Goal: Participate in discussion: Engage in conversation with other users on a specific topic

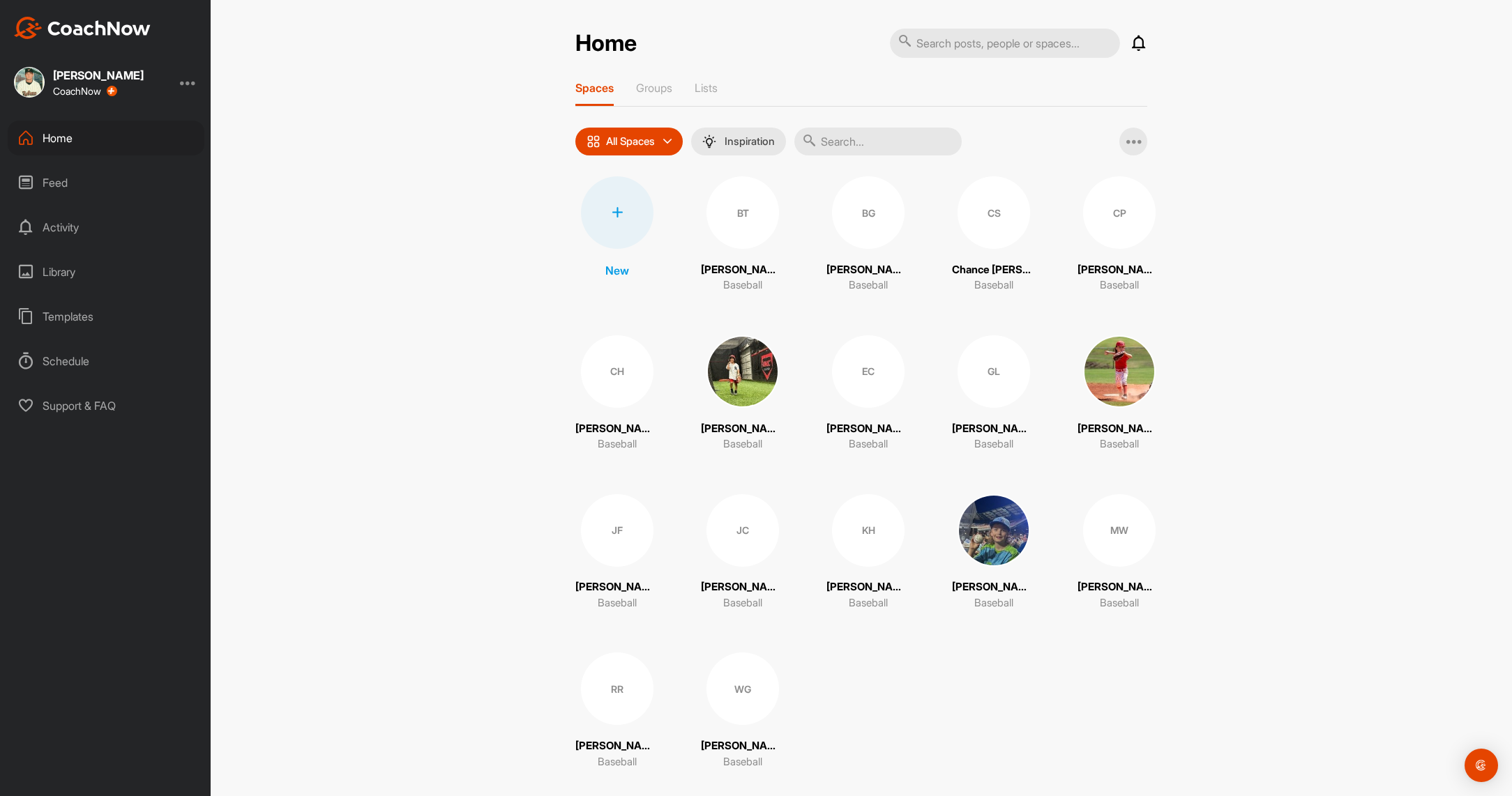
click at [996, 370] on div "GL" at bounding box center [994, 372] width 73 height 73
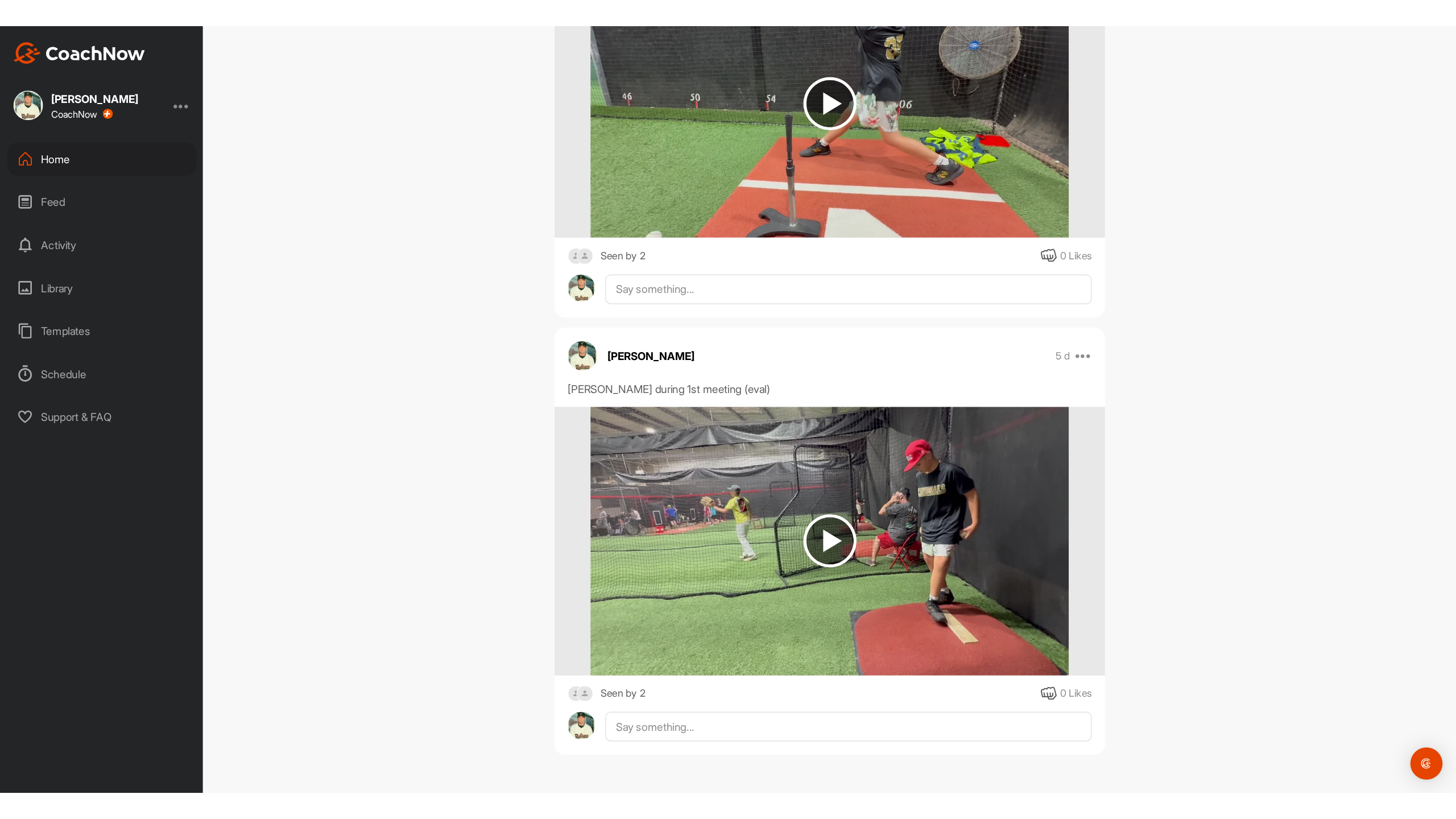
scroll to position [813, 0]
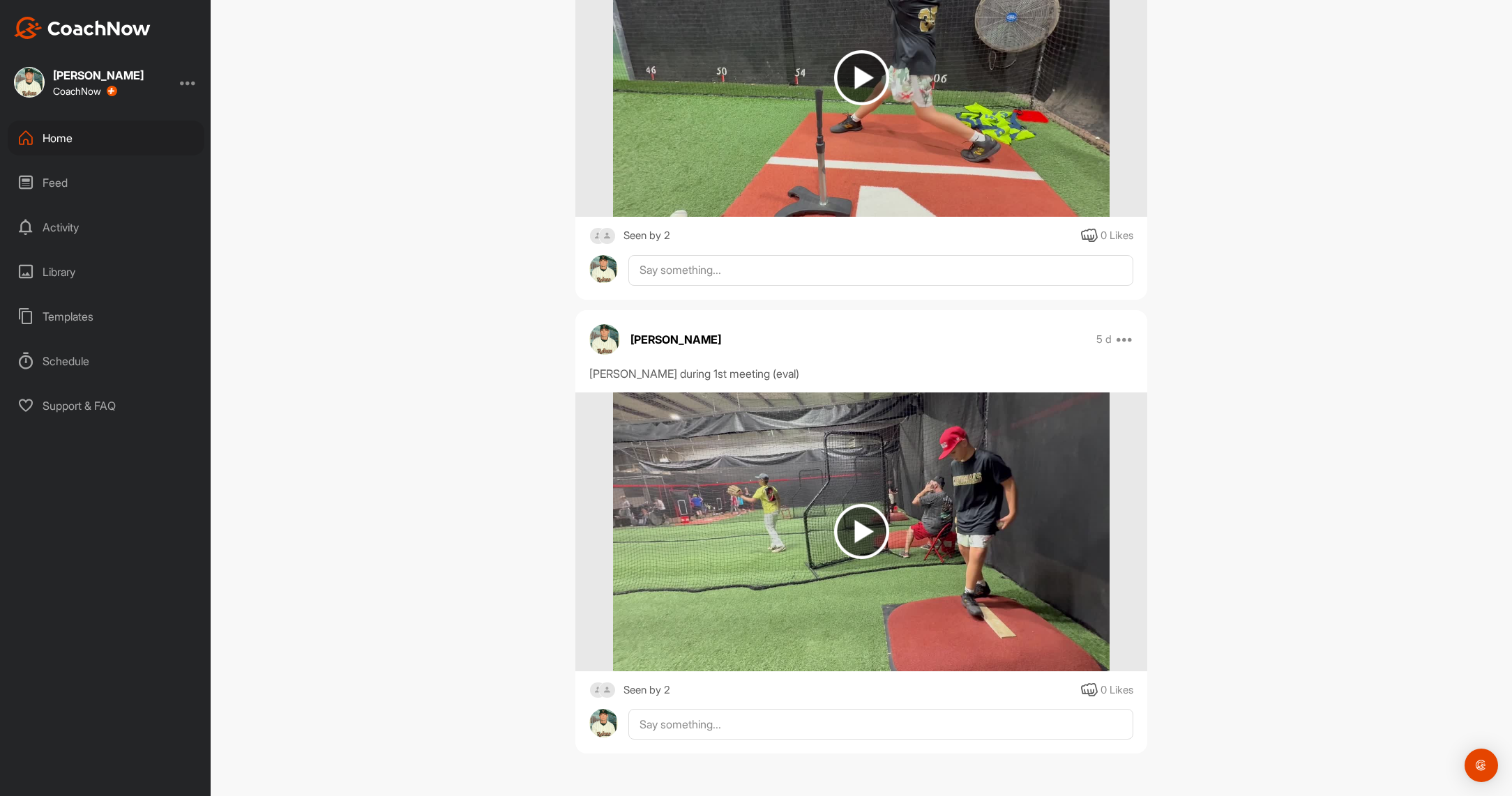
click at [983, 450] on img at bounding box center [861, 531] width 496 height 279
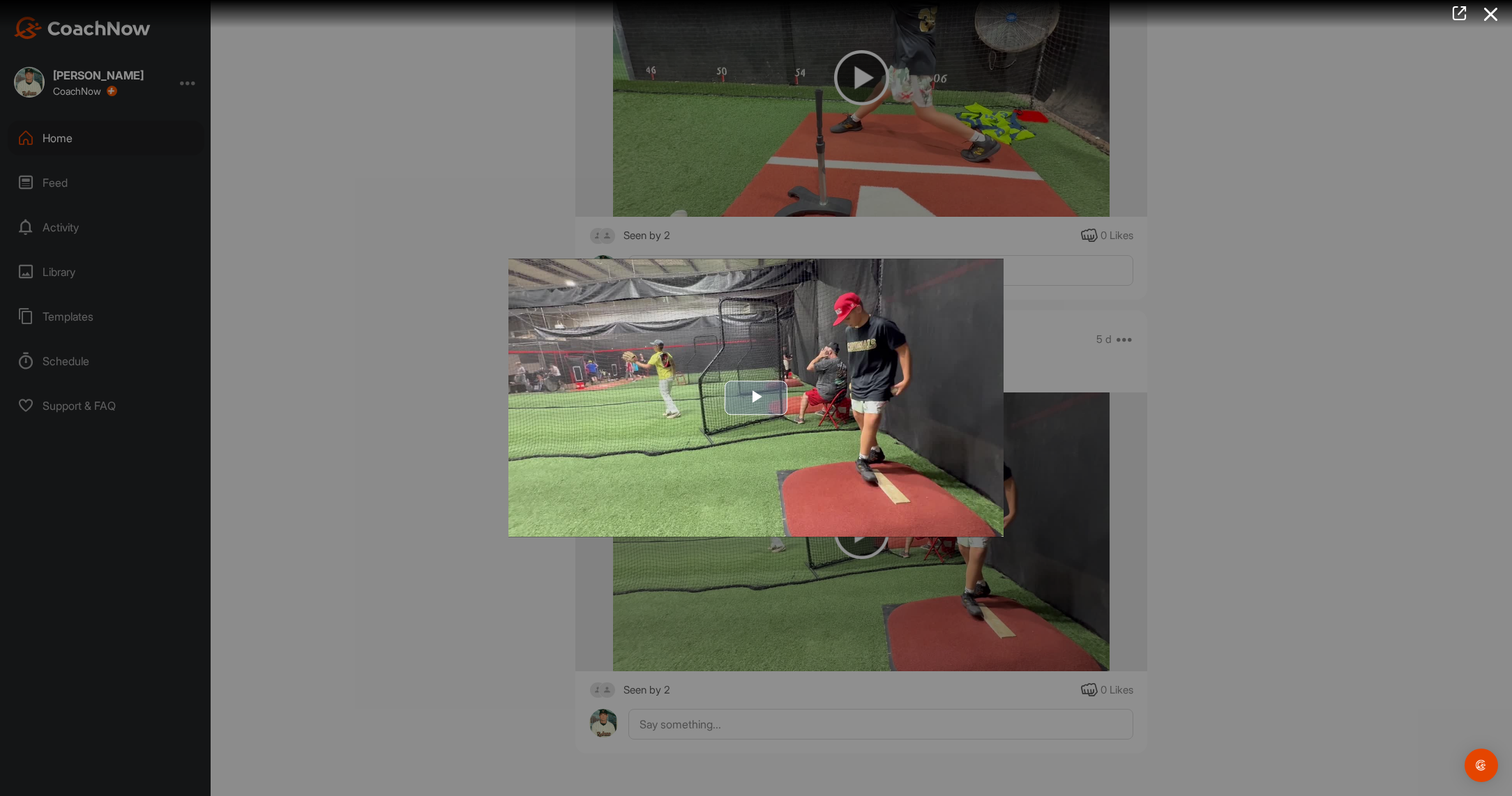
click at [938, 342] on img "Video Player" at bounding box center [755, 398] width 495 height 278
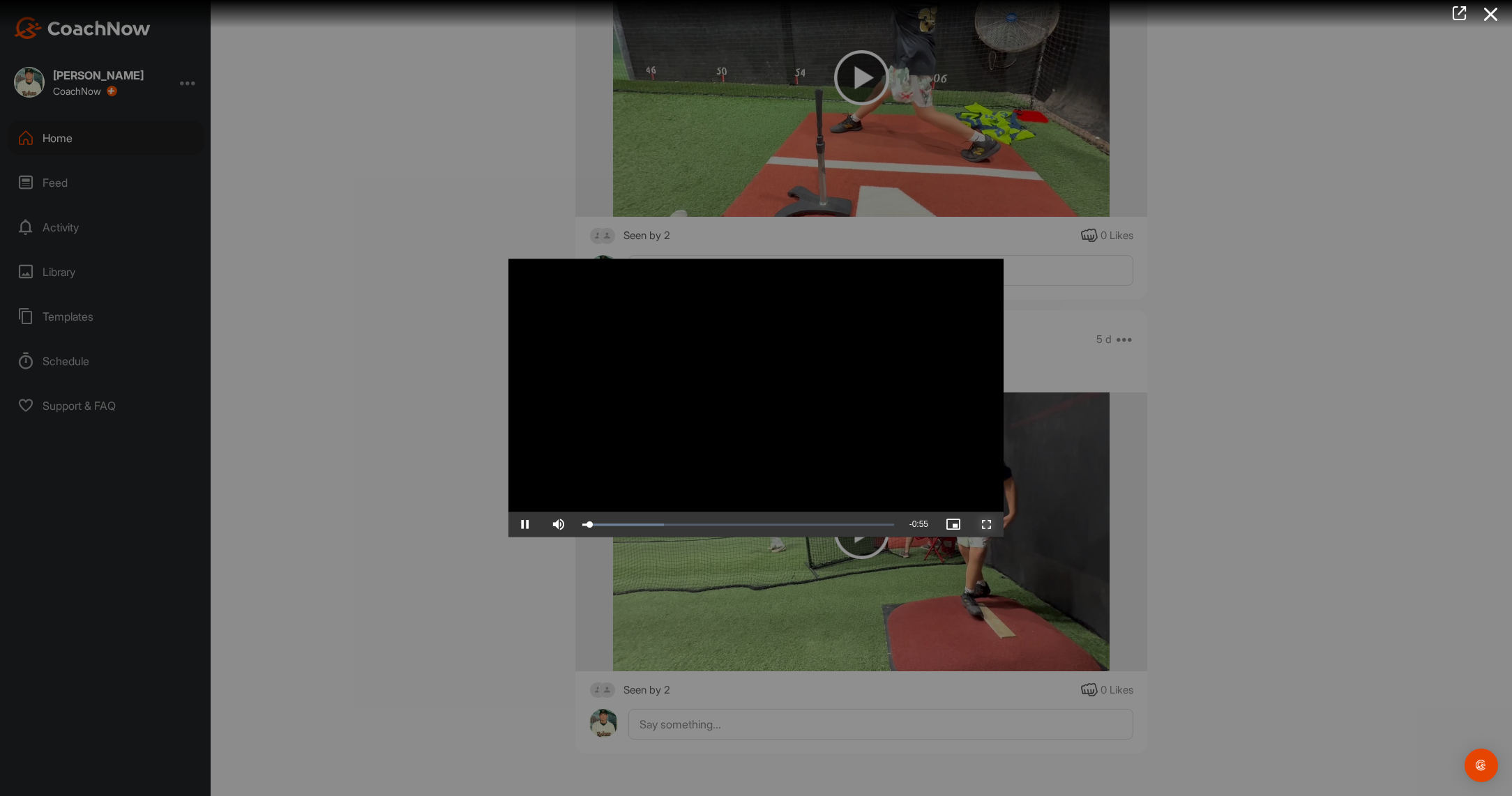
click at [988, 524] on span "Video Player" at bounding box center [987, 524] width 34 height 0
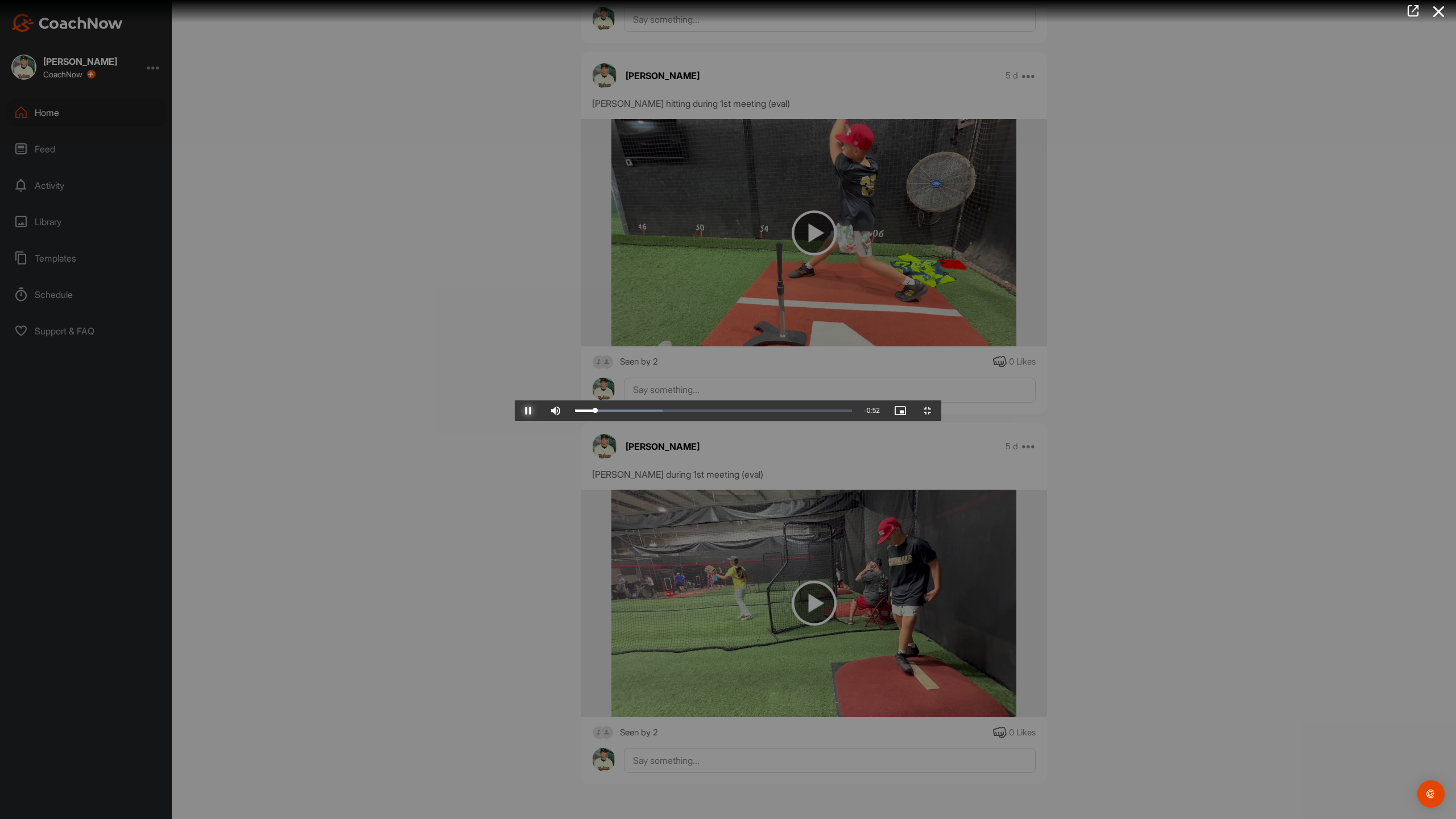
click at [515, 411] on span "Video Player" at bounding box center [528, 411] width 28 height 0
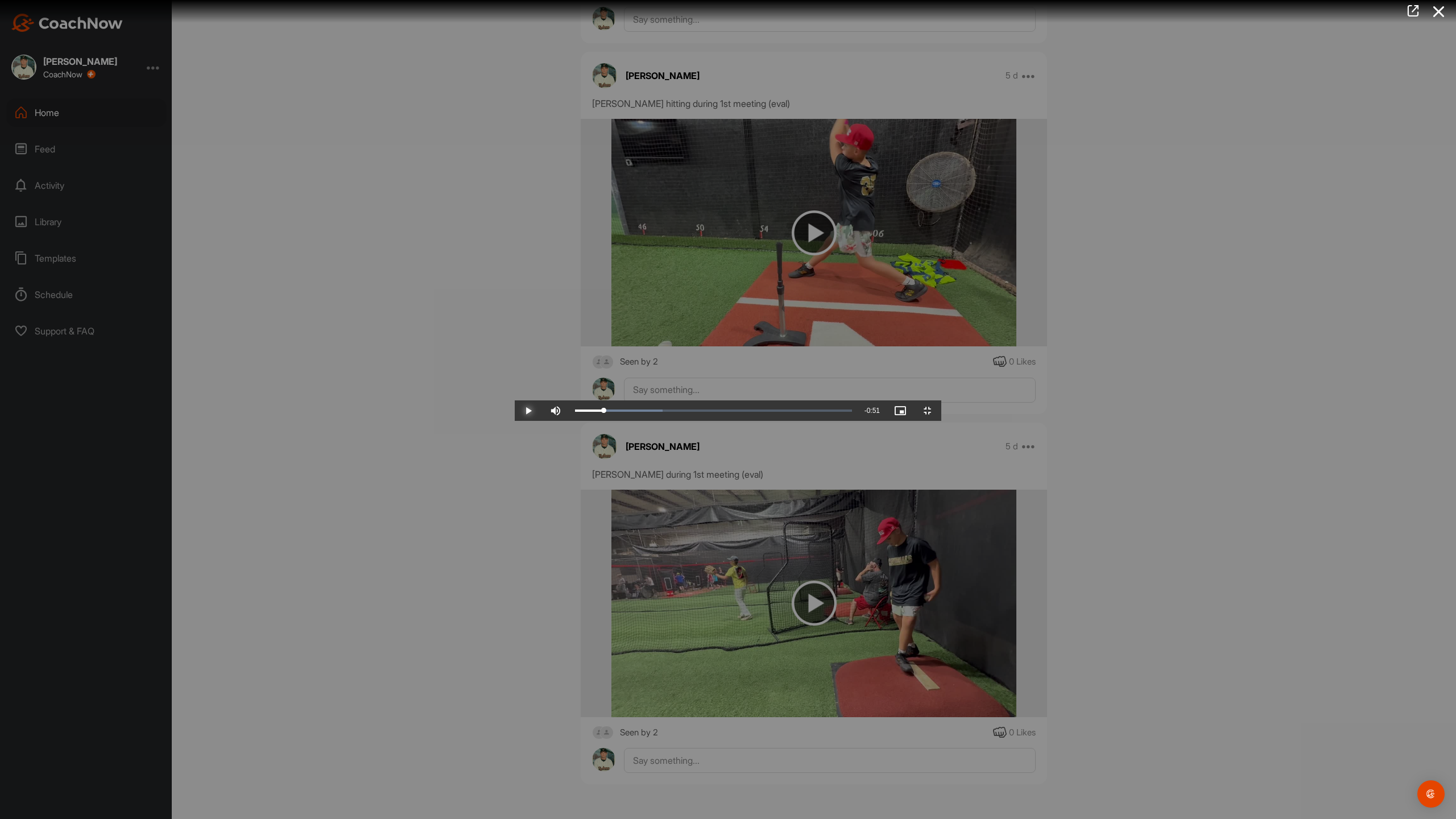
click at [515, 411] on span "Video Player" at bounding box center [528, 411] width 28 height 0
drag, startPoint x: 204, startPoint y: 810, endPoint x: 195, endPoint y: 809, distance: 9.1
click at [575, 412] on div "0:05" at bounding box center [588, 410] width 28 height 3
drag, startPoint x: 197, startPoint y: 806, endPoint x: 208, endPoint y: 807, distance: 11.0
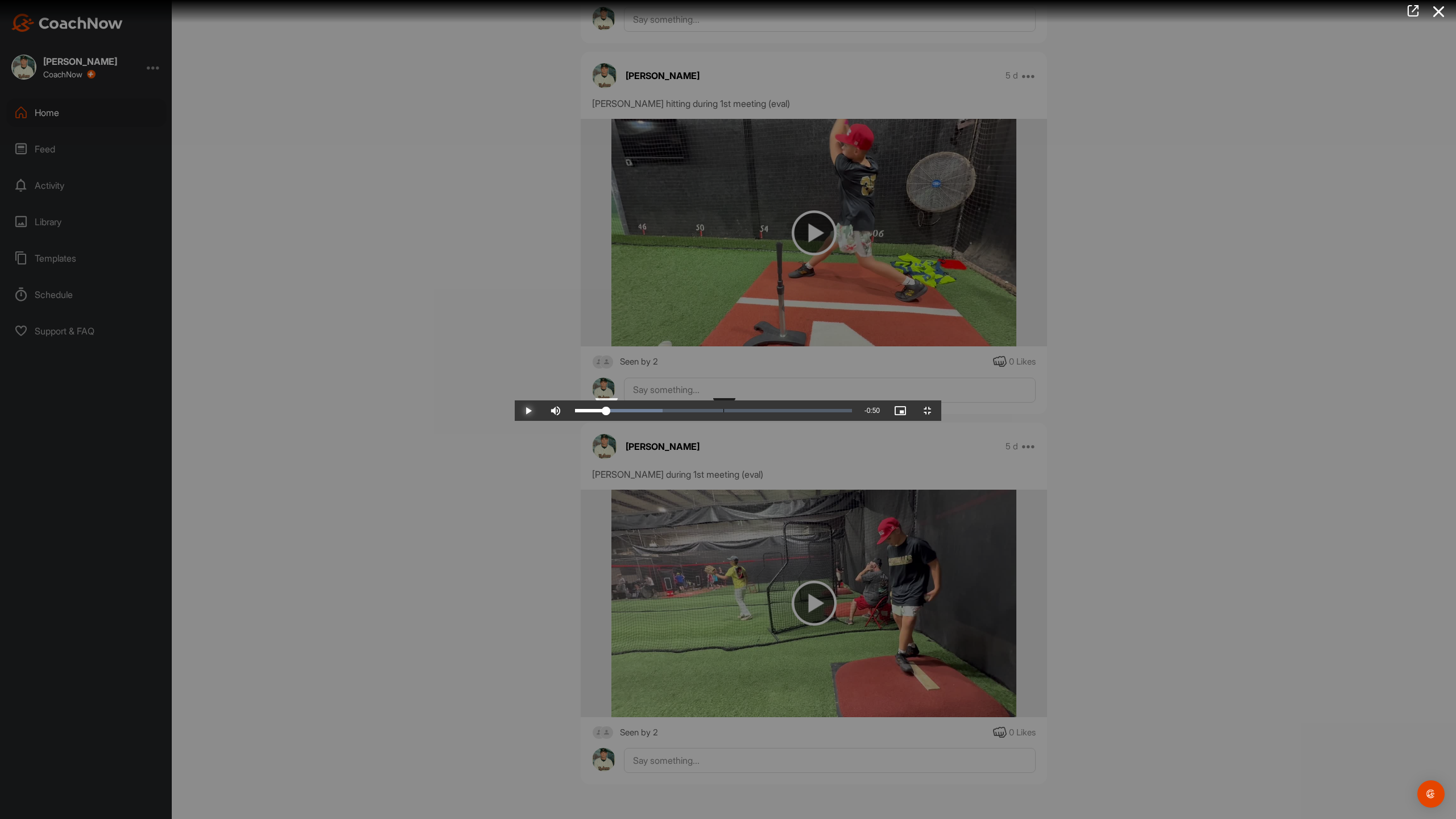
click at [575, 412] on div "0:06" at bounding box center [590, 410] width 31 height 3
click at [515, 421] on video "Video Player" at bounding box center [728, 409] width 427 height 23
drag, startPoint x: 218, startPoint y: 807, endPoint x: 200, endPoint y: 809, distance: 18.1
click at [575, 412] on div "0:06" at bounding box center [589, 410] width 30 height 3
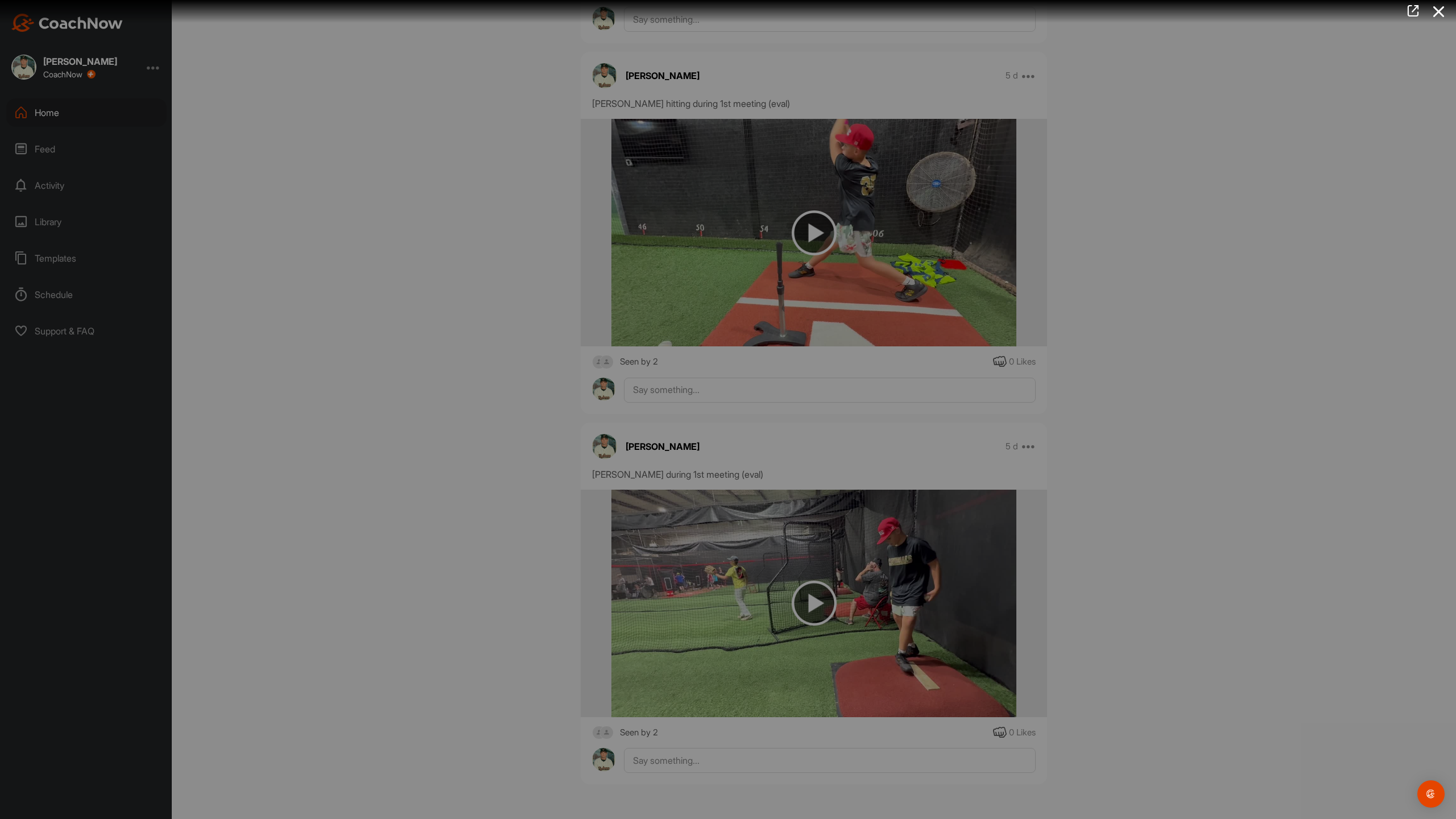
scroll to position [813, 0]
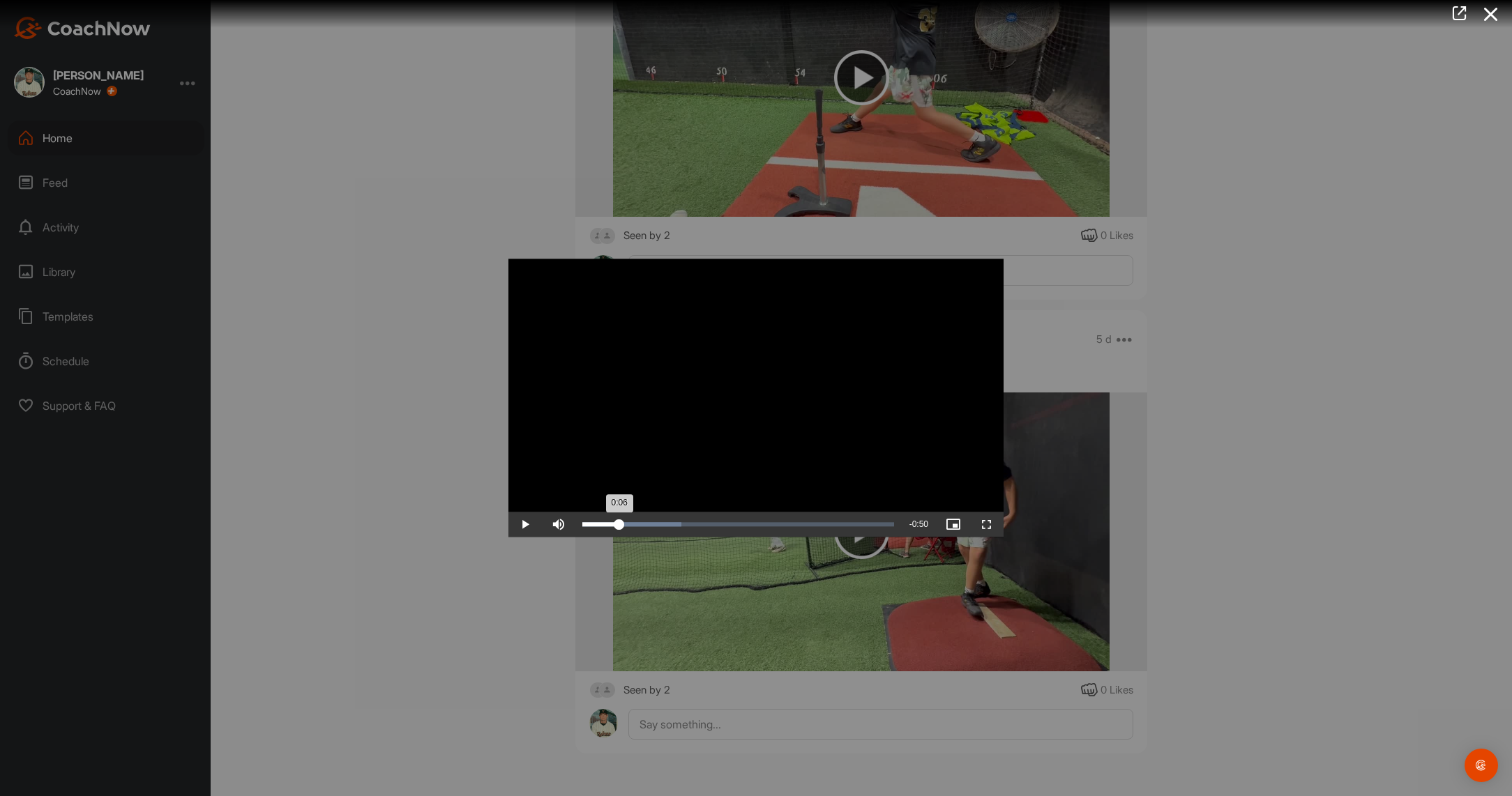
click at [619, 524] on div "0:06" at bounding box center [601, 524] width 37 height 4
click at [983, 524] on span "Video Player" at bounding box center [987, 524] width 34 height 0
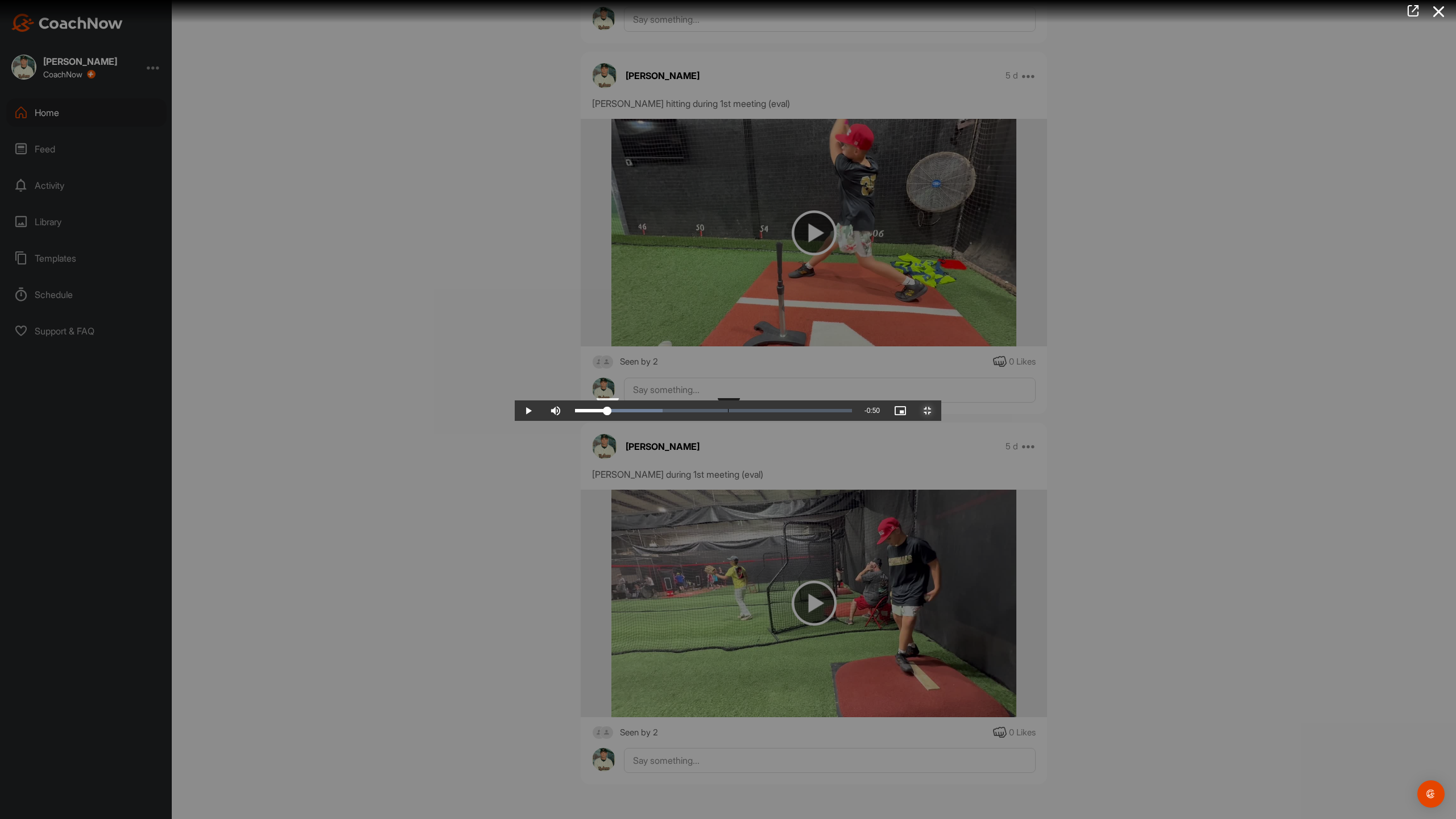
click at [575, 412] on div "0:06" at bounding box center [590, 410] width 32 height 3
click at [575, 412] on div "0:06" at bounding box center [590, 410] width 32 height 3
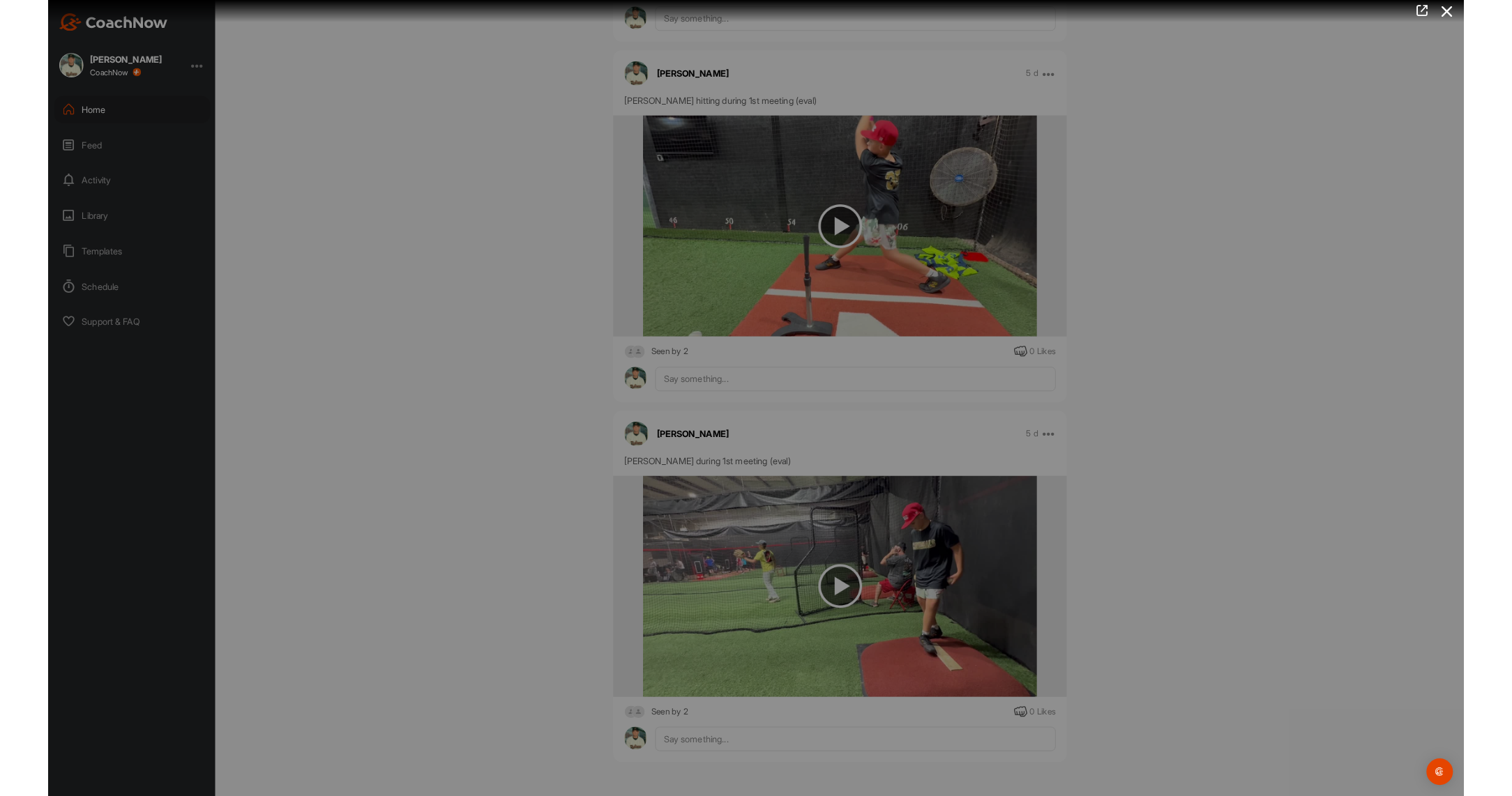
scroll to position [997, 0]
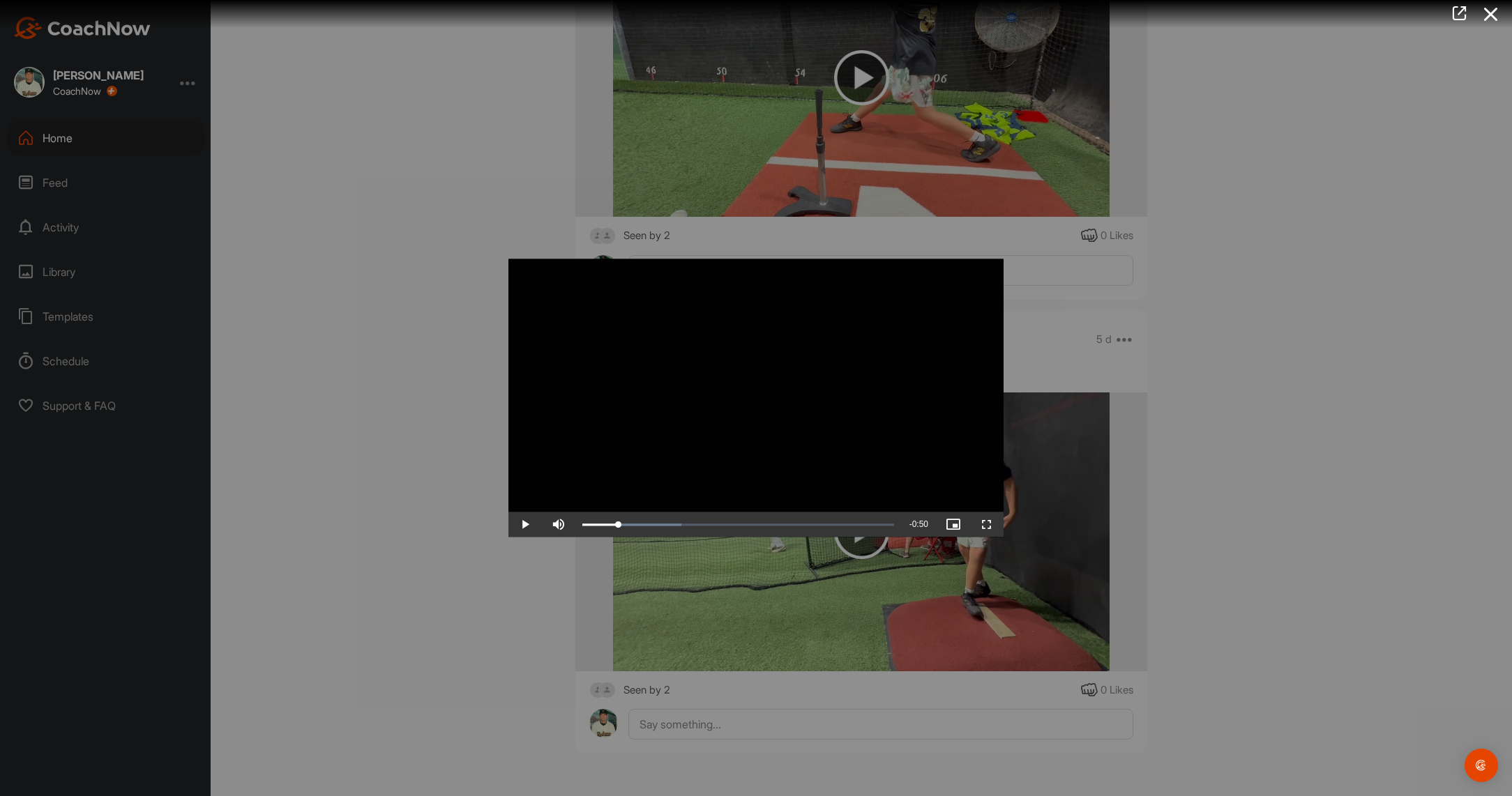
click at [462, 56] on div at bounding box center [756, 398] width 1512 height 796
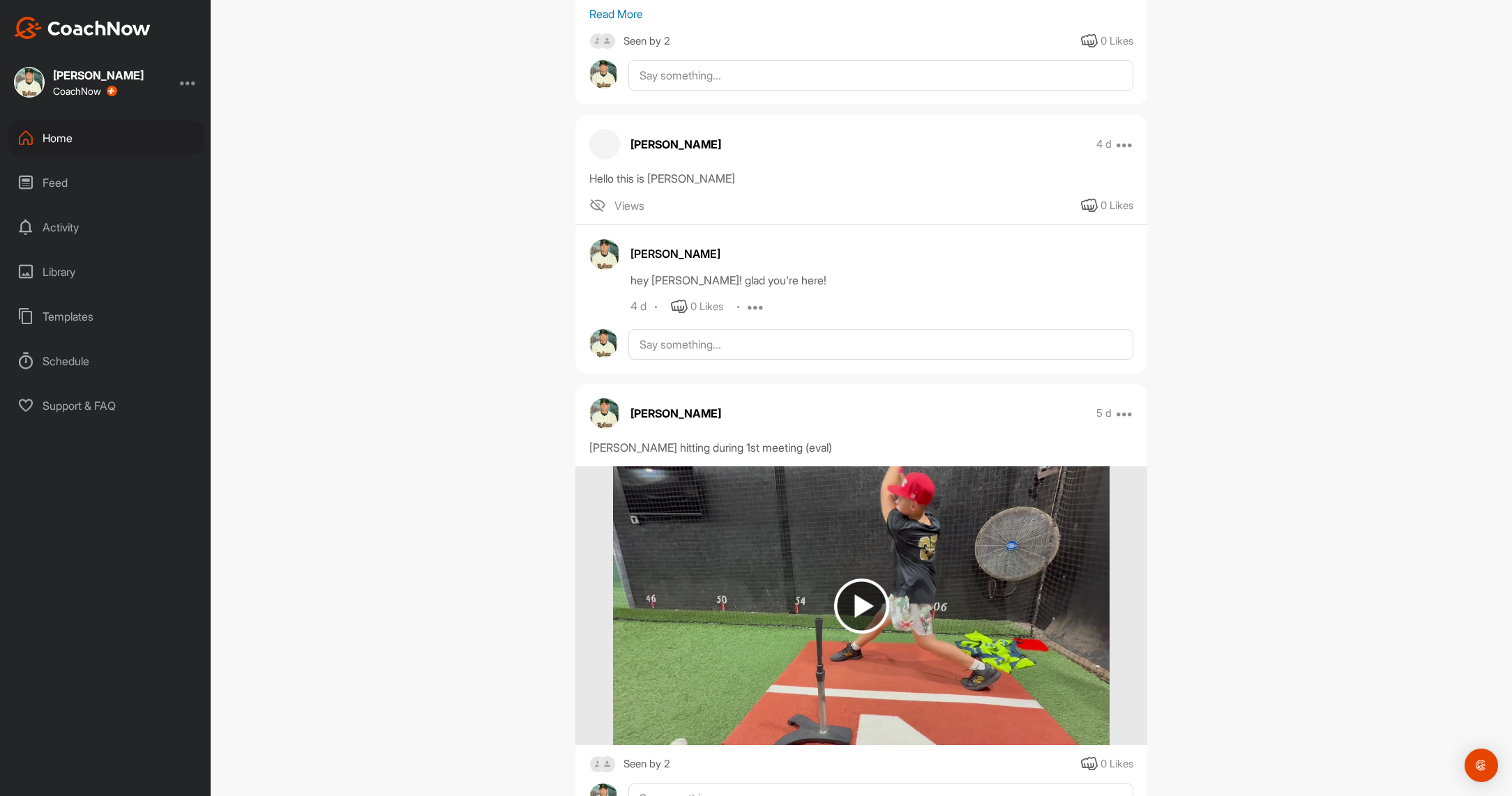
scroll to position [0, 0]
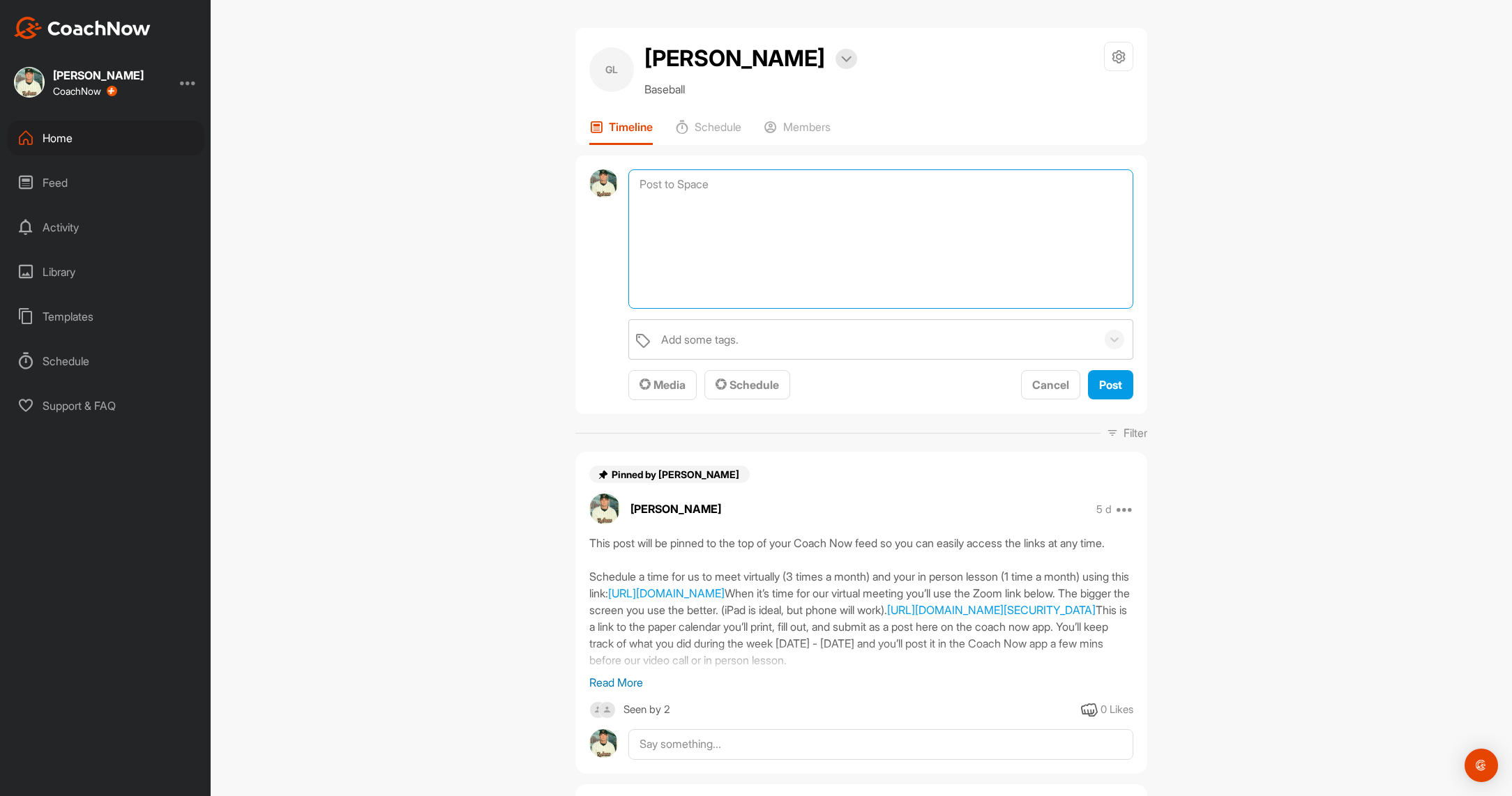
click at [714, 181] on textarea at bounding box center [881, 239] width 505 height 139
paste textarea "Lo Ipsumd Sitame (Consecte) Adipis 23’ Elitsed: (Do eiusm tem inc utlabo et dol…"
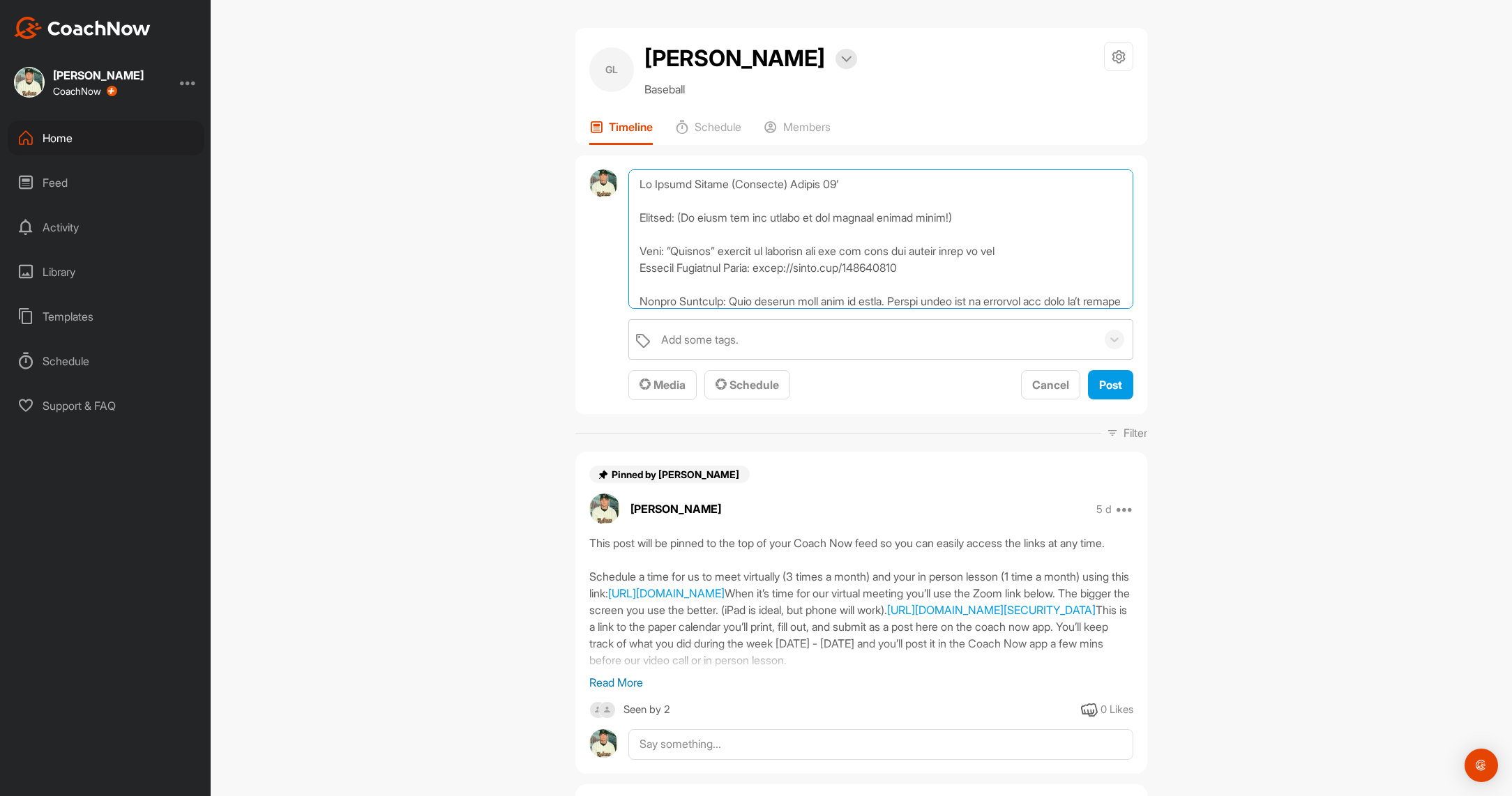
scroll to position [385, 0]
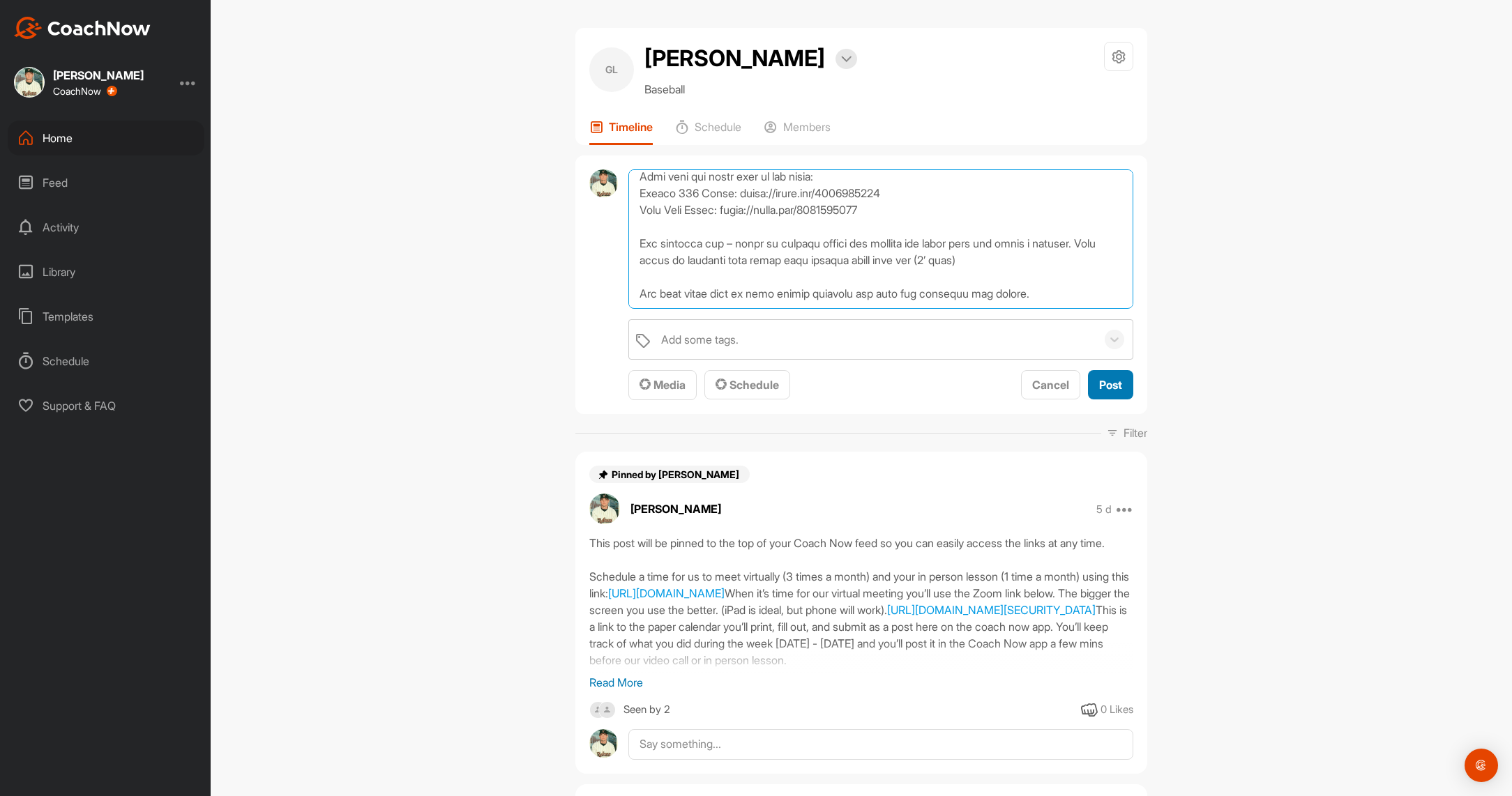
type textarea "Lo Ipsumd Sitame (Consecte) Adipis 23’ Elitsed: (Do eiusm tem inc utlabo et dol…"
click at [1106, 387] on span "Post" at bounding box center [1110, 385] width 23 height 14
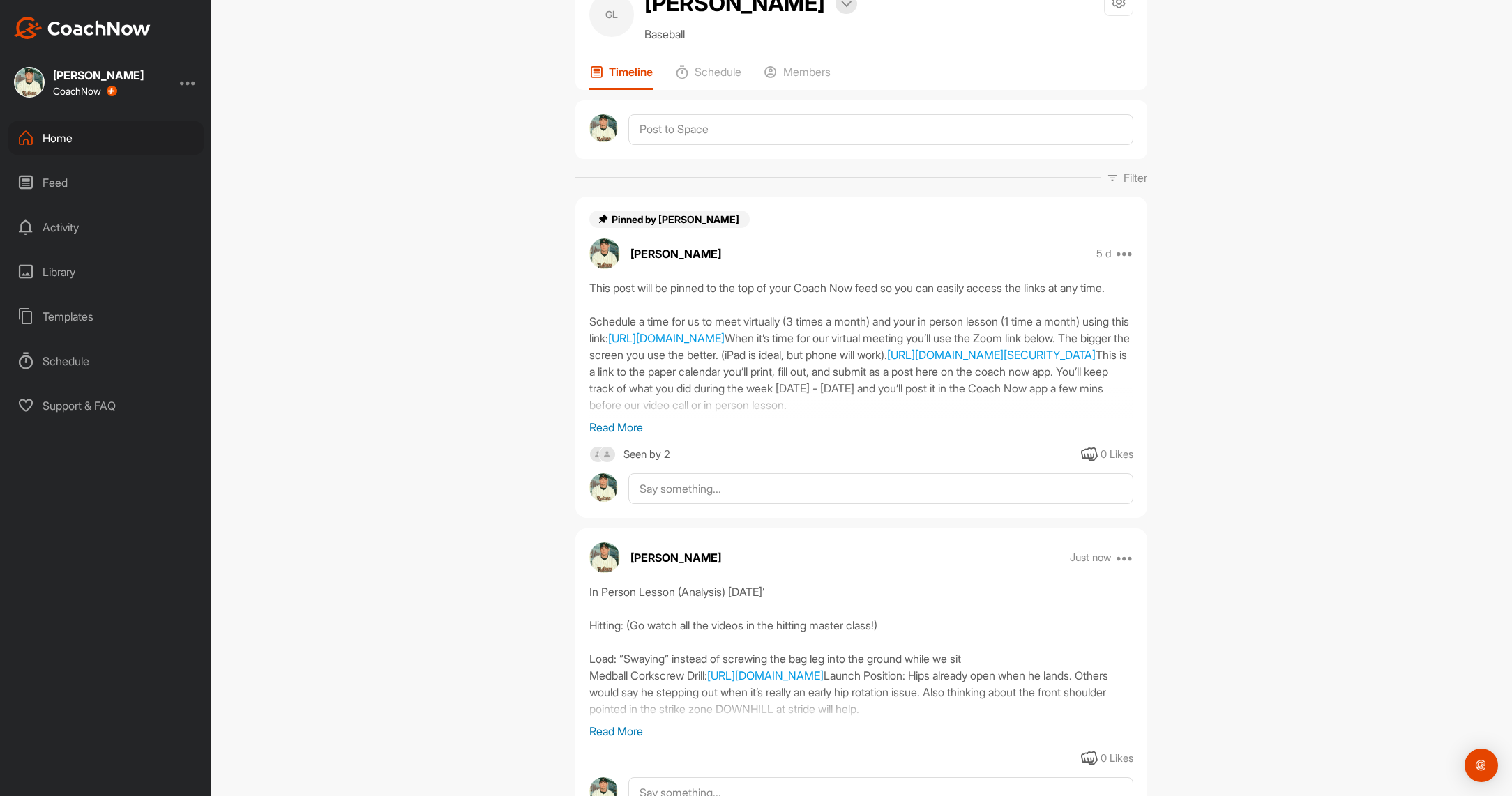
scroll to position [0, 0]
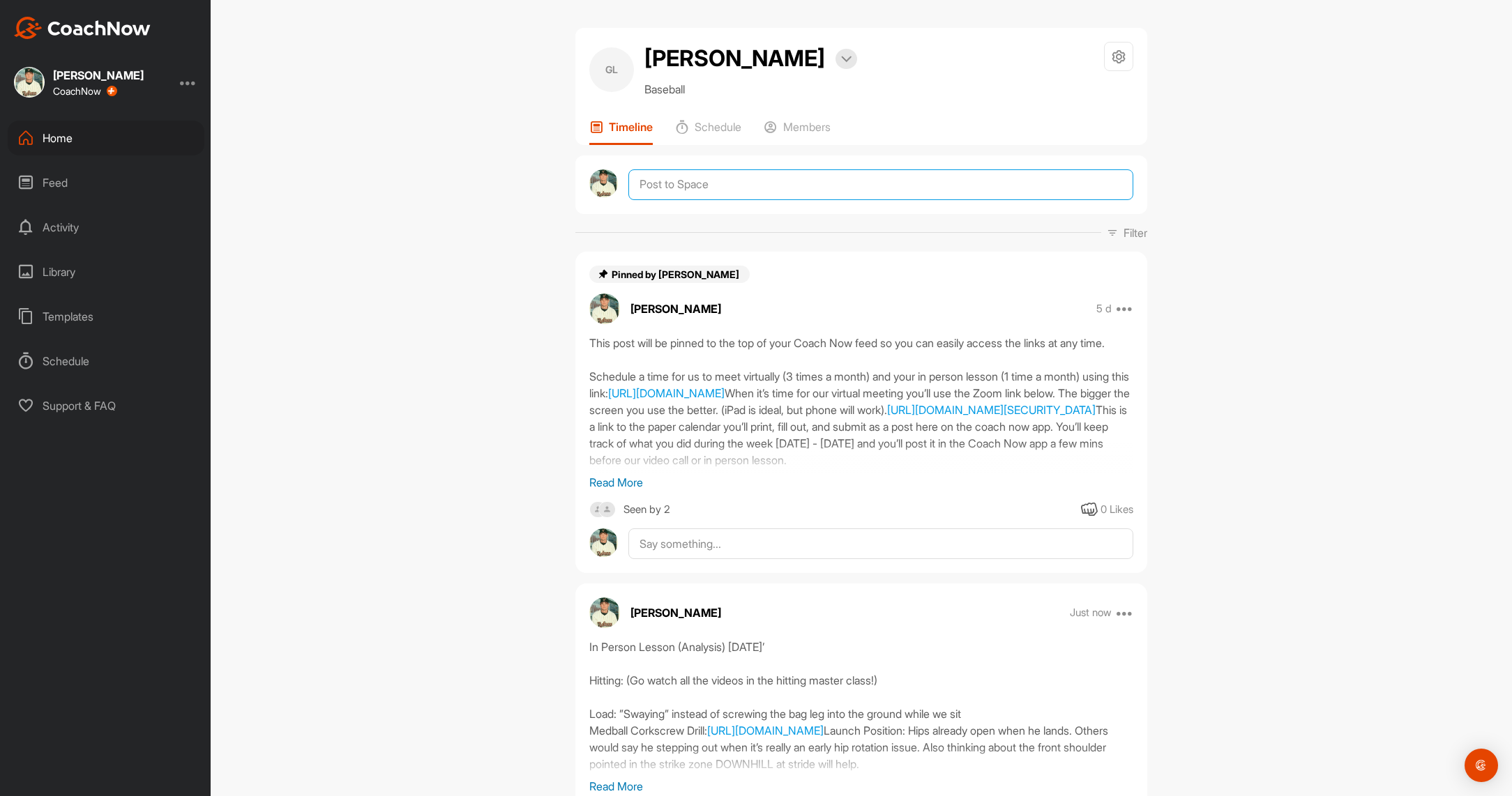
click at [730, 180] on textarea at bounding box center [881, 185] width 505 height 30
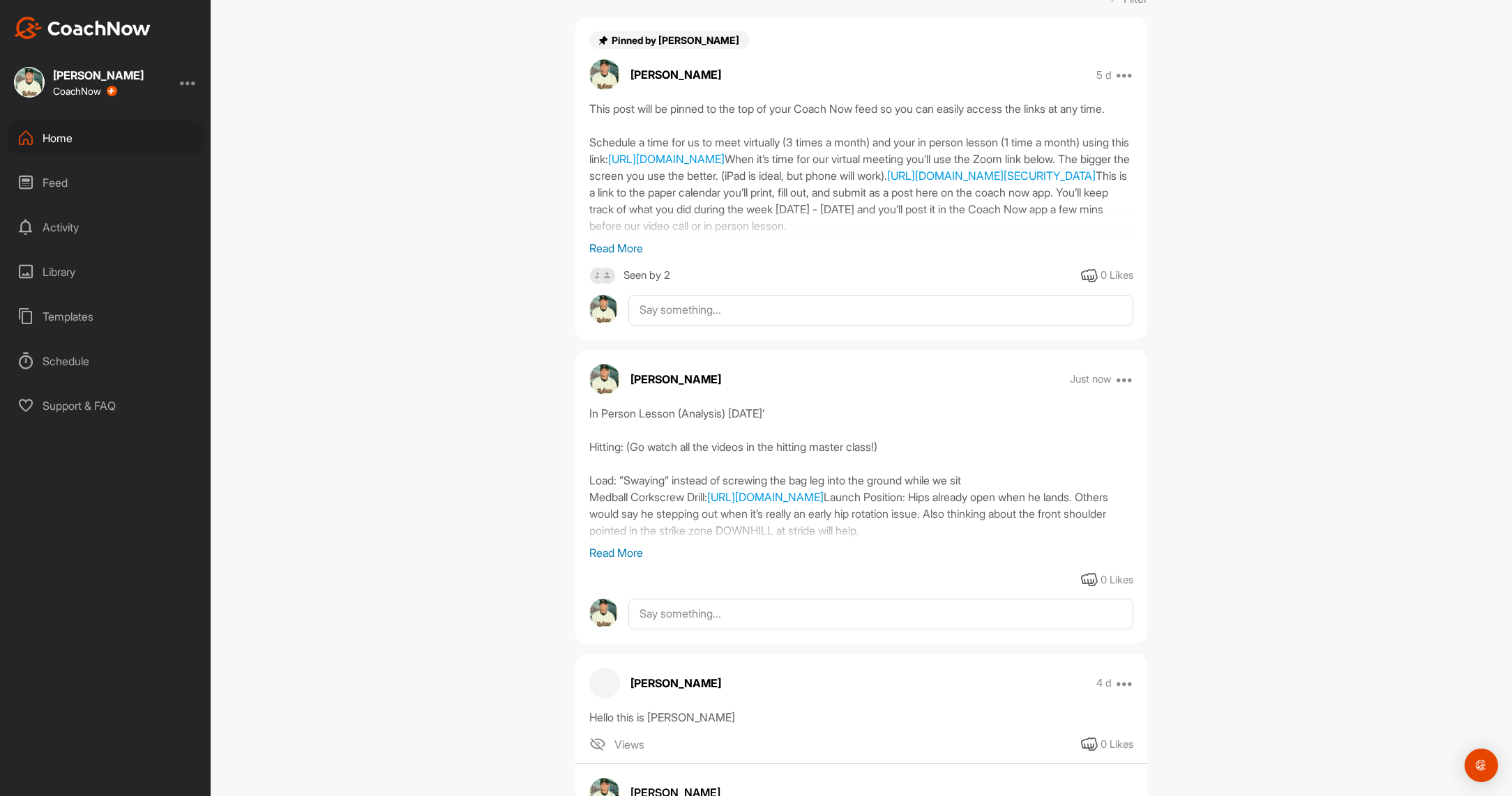
scroll to position [436, 0]
click at [623, 553] on p "Read More" at bounding box center [861, 551] width 544 height 17
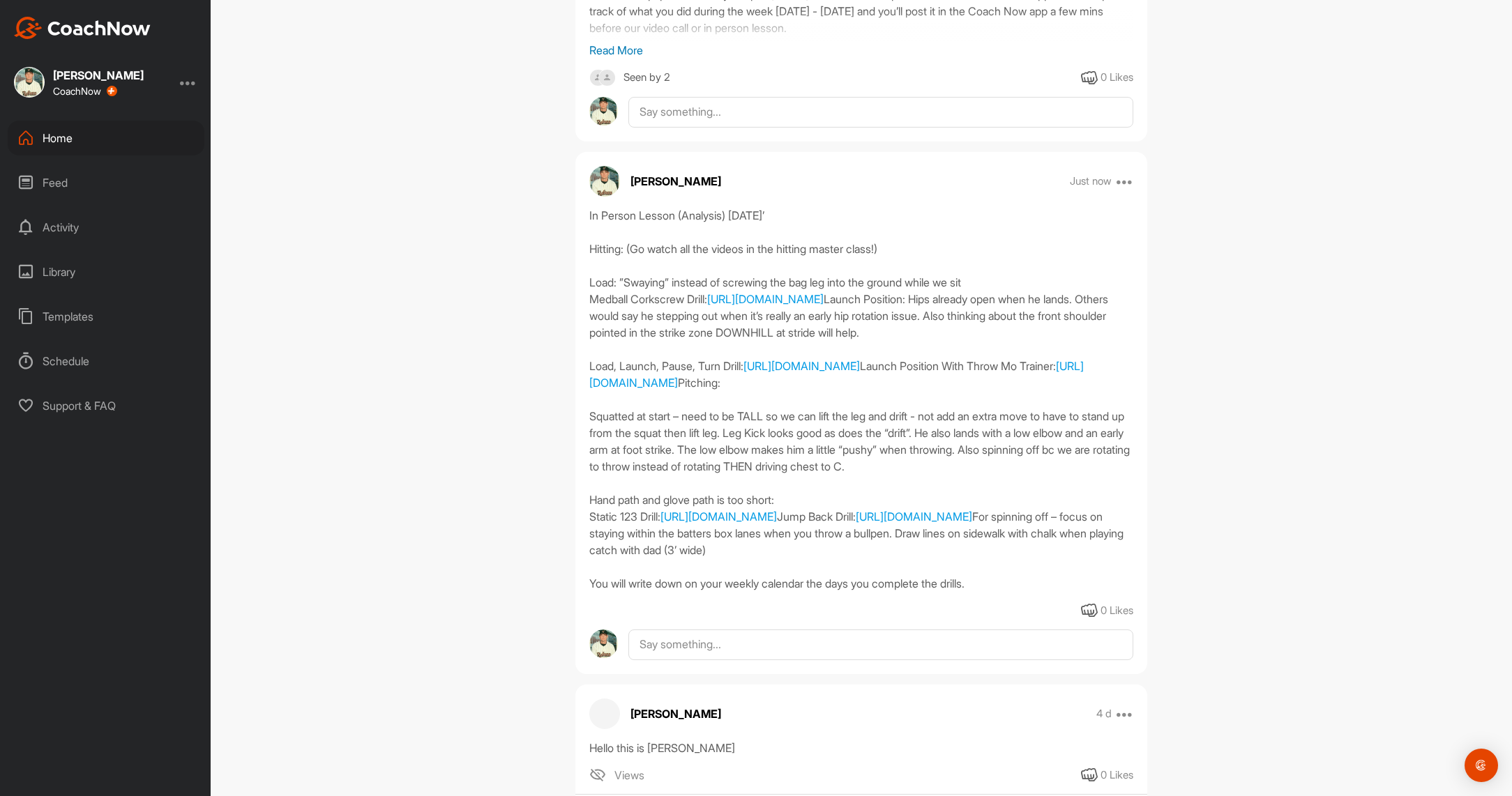
scroll to position [653, 0]
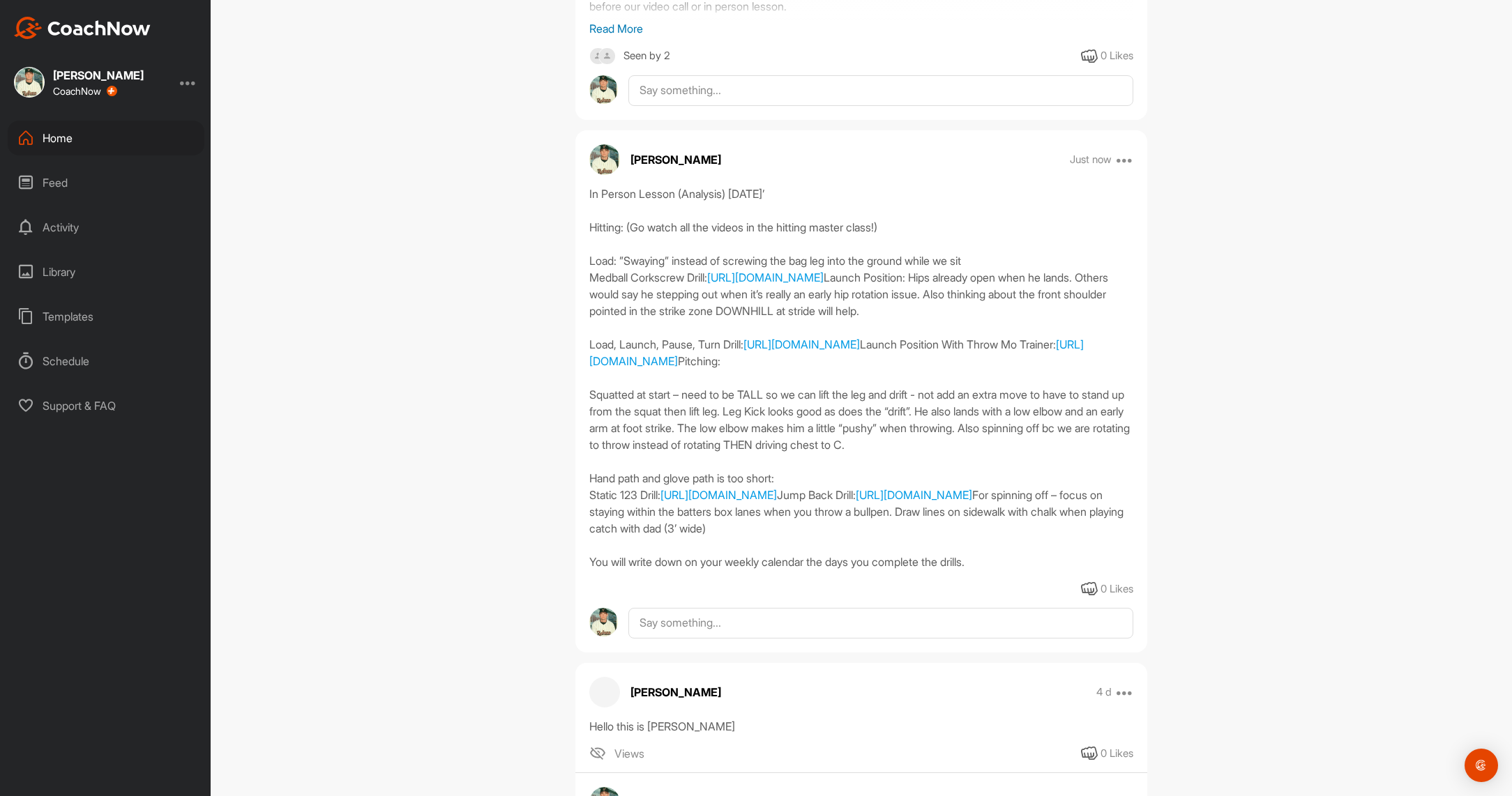
drag, startPoint x: 582, startPoint y: 193, endPoint x: 1021, endPoint y: 648, distance: 632.3
click at [1028, 570] on div "In Person Lesson (Analysis) [DATE]’ Hitting: (Go watch all the videos in the hi…" at bounding box center [861, 378] width 572 height 385
click at [962, 563] on div "In Person Lesson (Analysis) [DATE]’ Hitting: (Go watch all the videos in the hi…" at bounding box center [861, 378] width 544 height 385
click at [1119, 160] on icon at bounding box center [1125, 159] width 17 height 17
click at [1010, 296] on p "Pin to top" at bounding box center [1007, 297] width 46 height 14
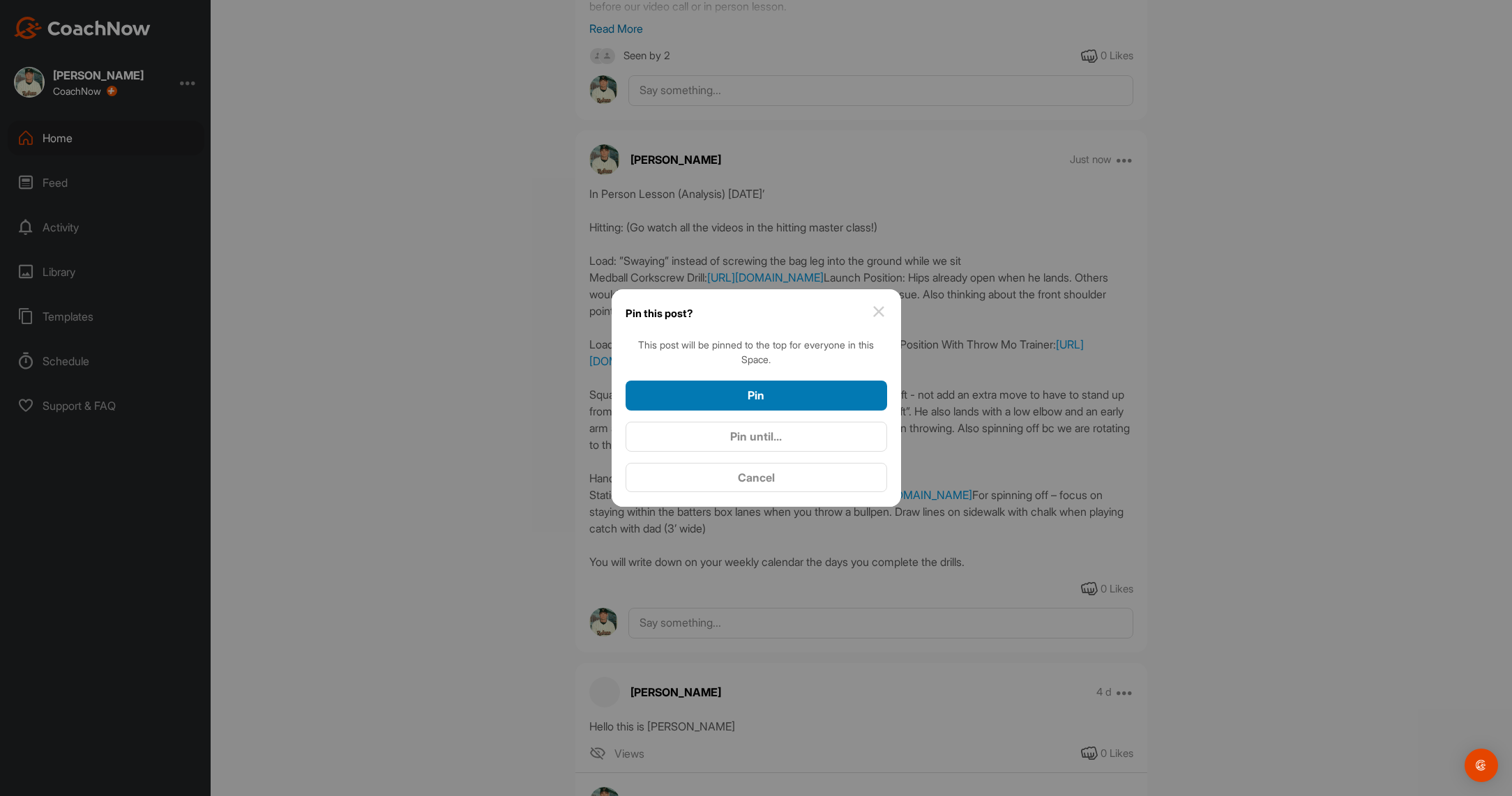
click at [775, 394] on div "Pin" at bounding box center [756, 395] width 239 height 17
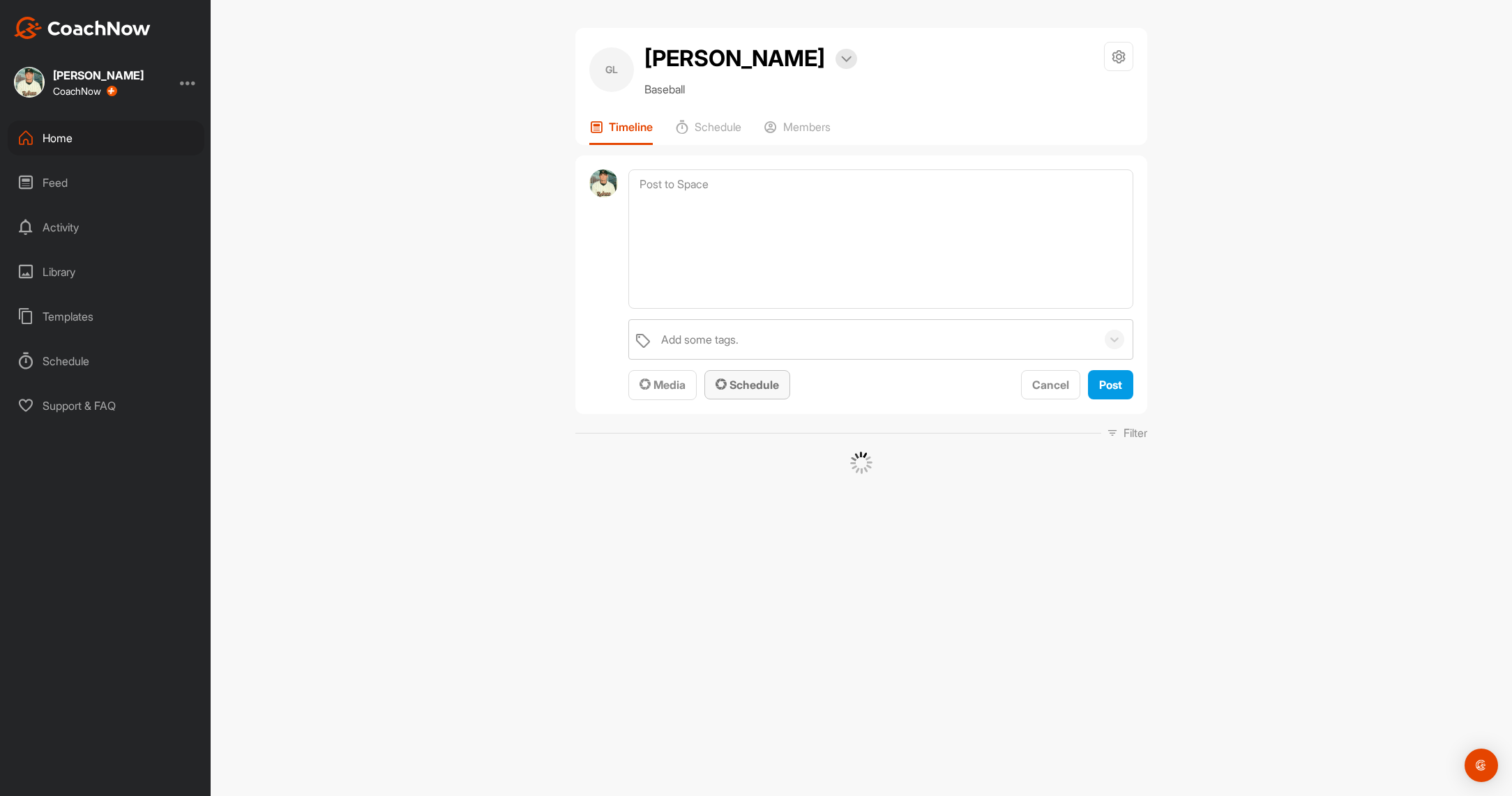
scroll to position [0, 0]
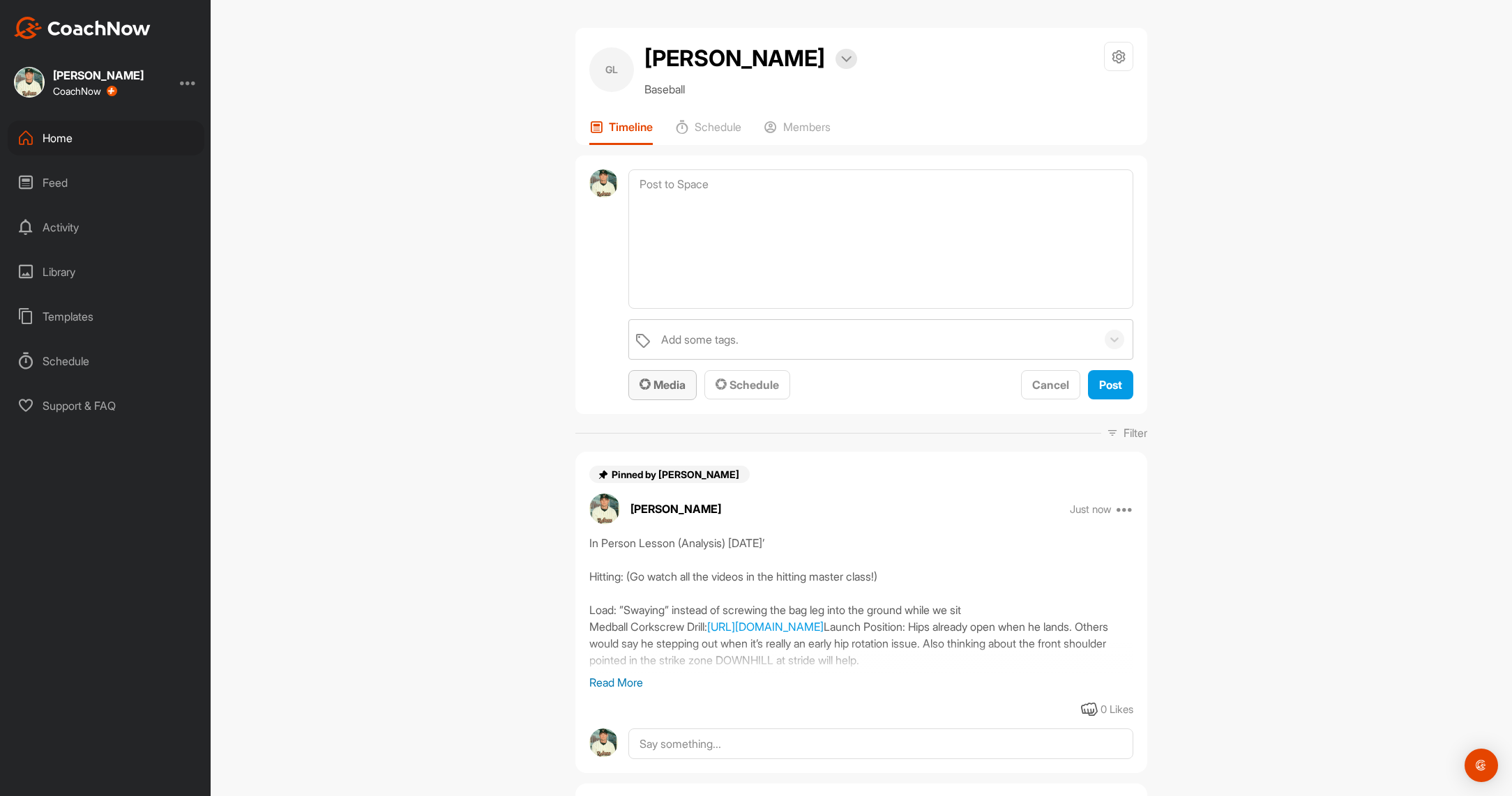
click at [659, 391] on div "Media" at bounding box center [662, 385] width 46 height 17
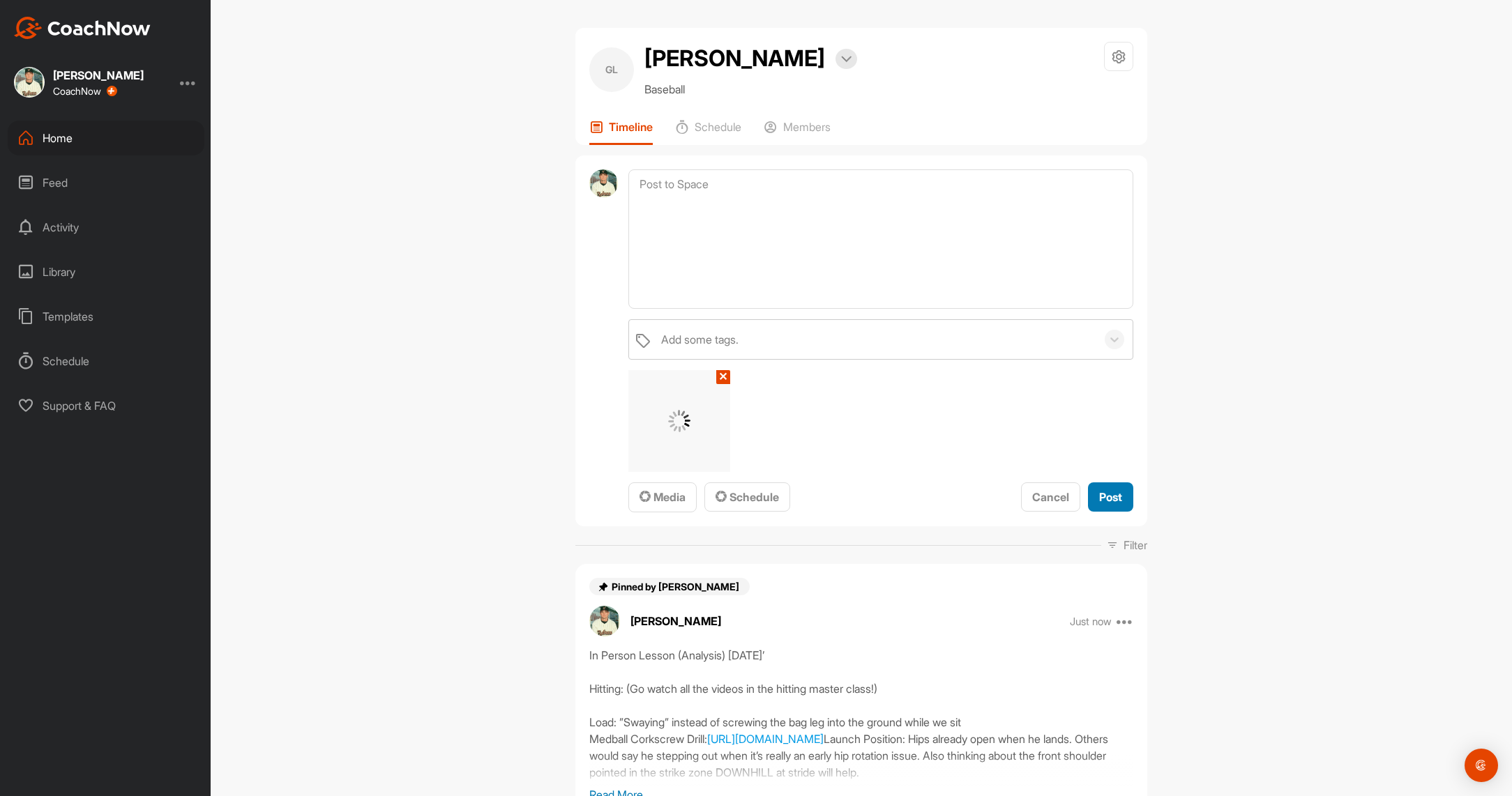
click at [1099, 492] on span "Post" at bounding box center [1110, 497] width 23 height 14
